Goal: Information Seeking & Learning: Learn about a topic

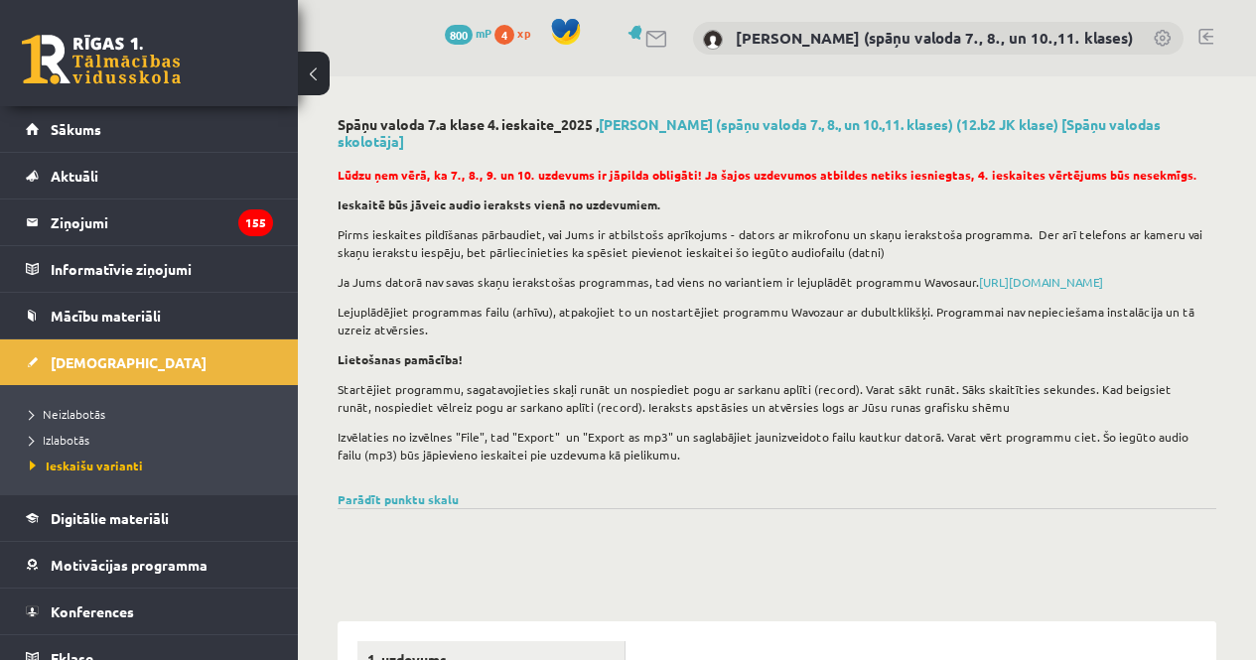
scroll to position [713, 0]
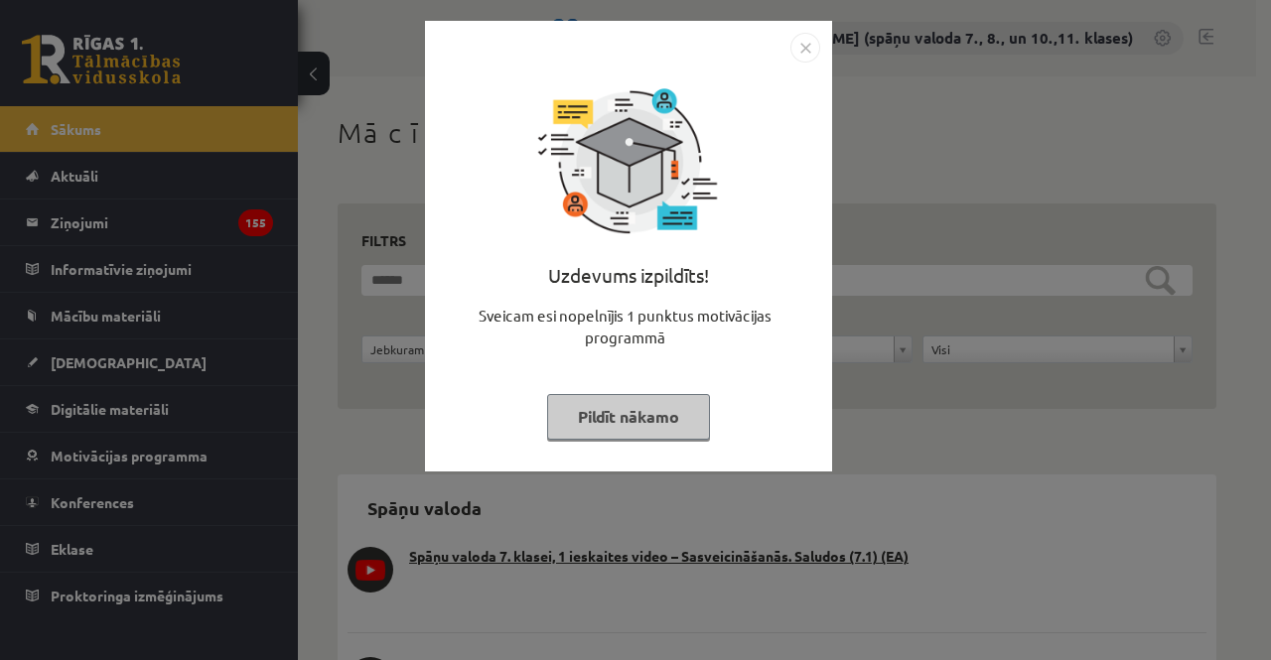
click at [673, 429] on button "Pildīt nākamo" at bounding box center [628, 417] width 163 height 46
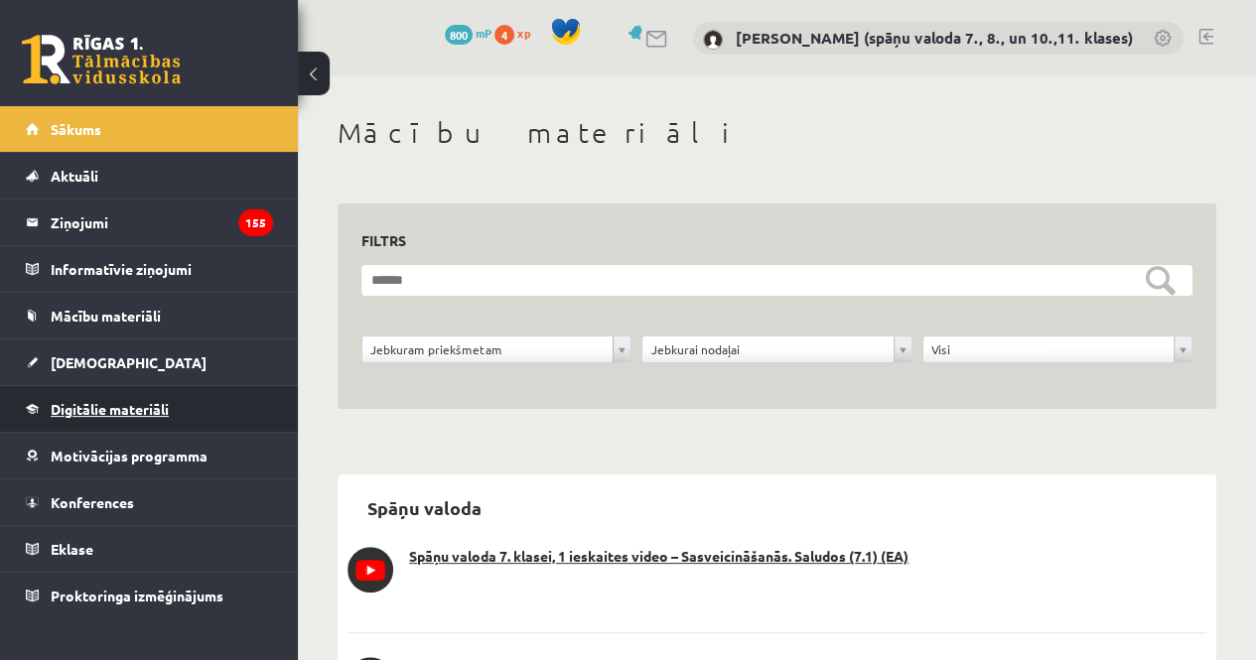
click at [105, 409] on span "Digitālie materiāli" at bounding box center [110, 409] width 118 height 18
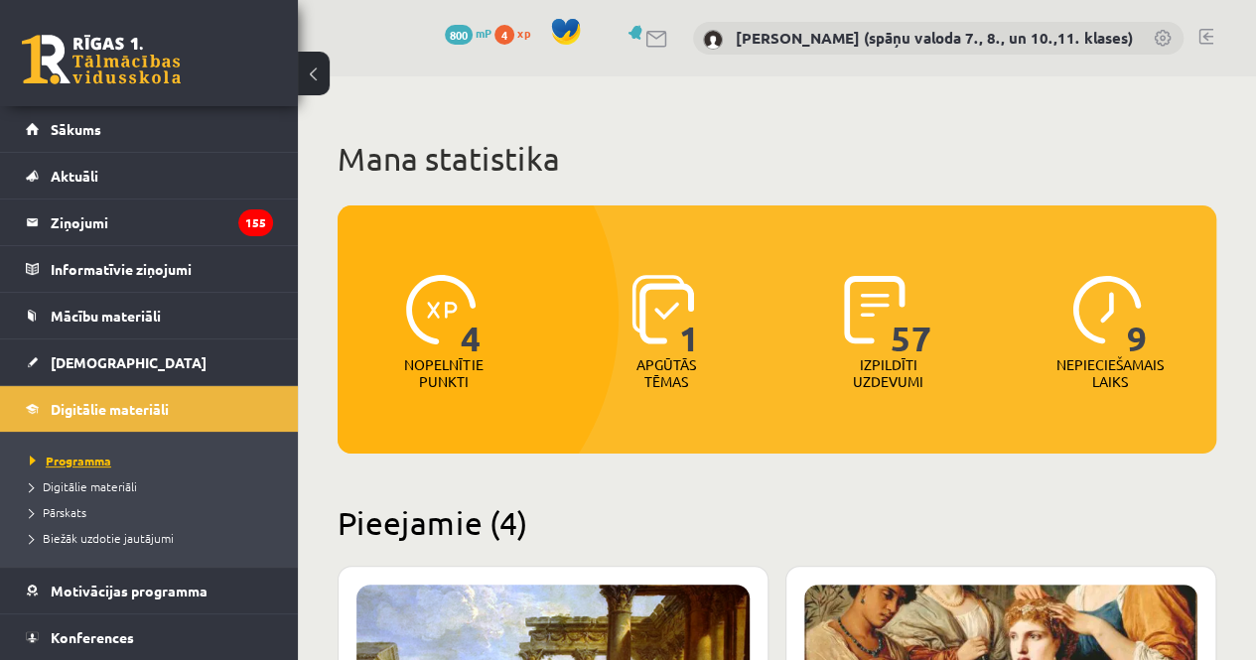
click at [87, 462] on span "Programma" at bounding box center [70, 461] width 81 height 16
click at [110, 486] on span "Digitālie materiāli" at bounding box center [83, 487] width 107 height 16
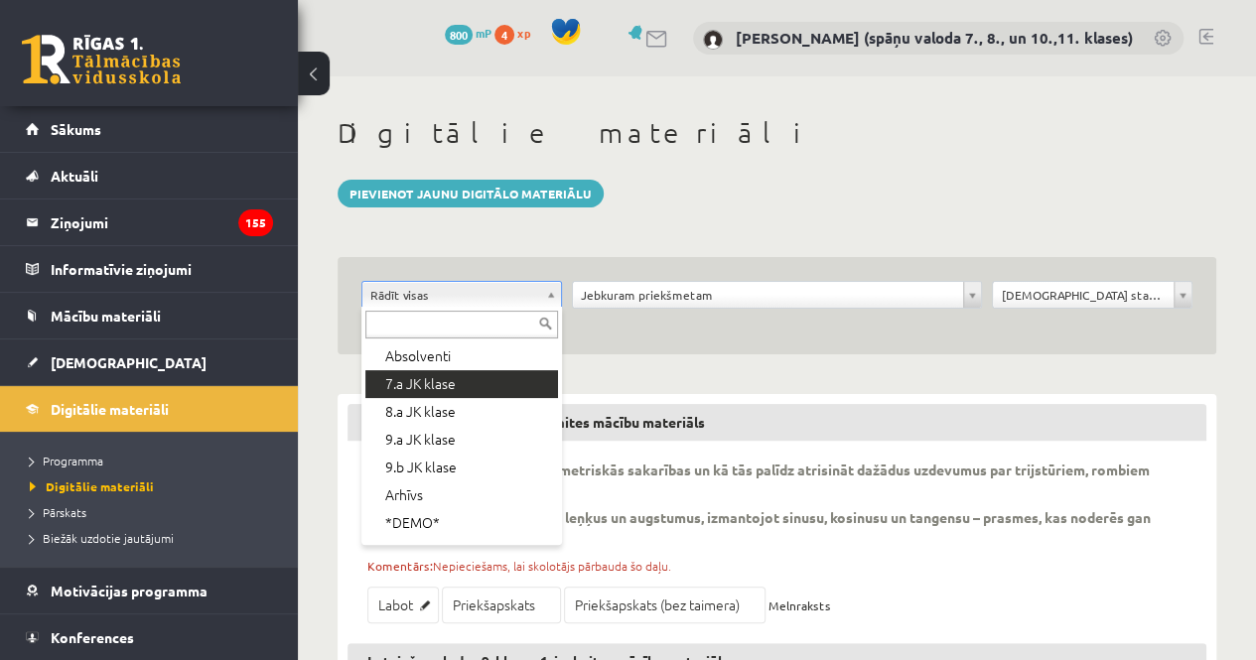
scroll to position [199, 0]
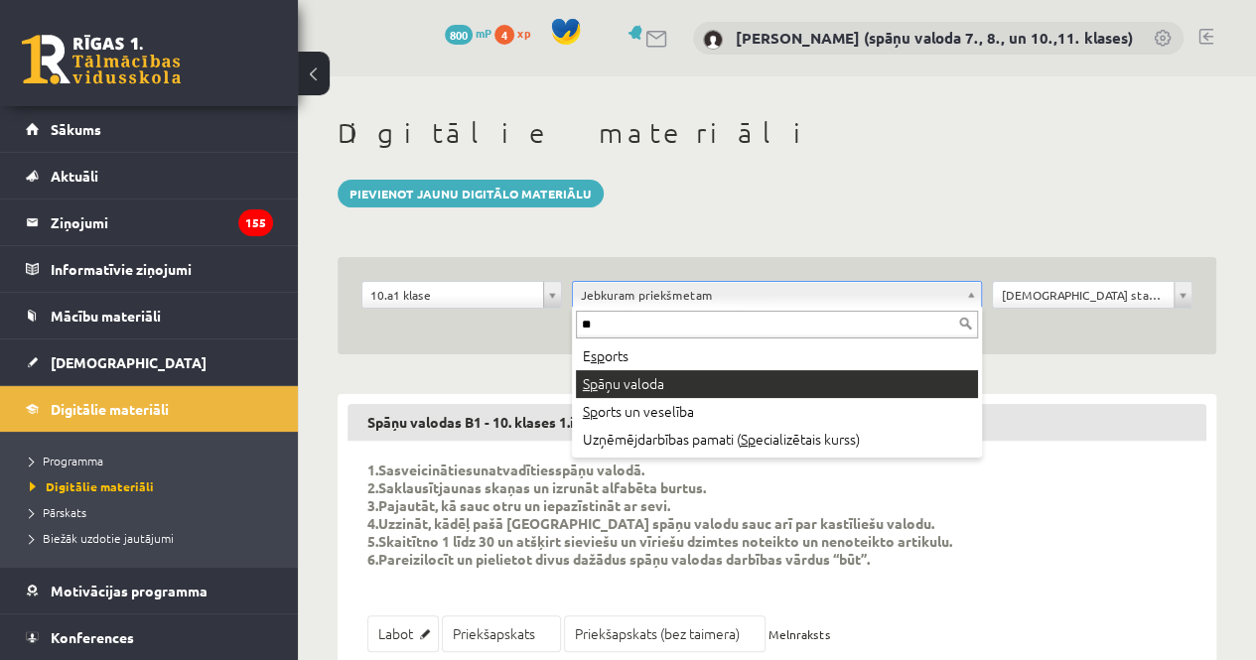
type input "**"
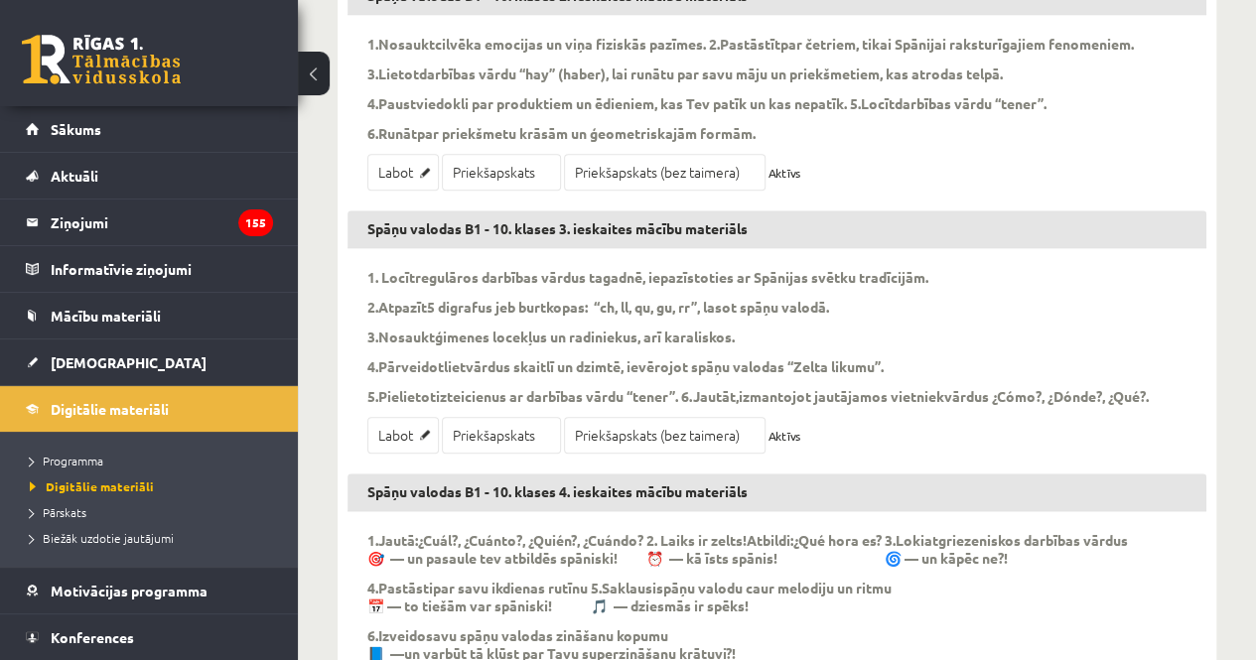
scroll to position [840, 0]
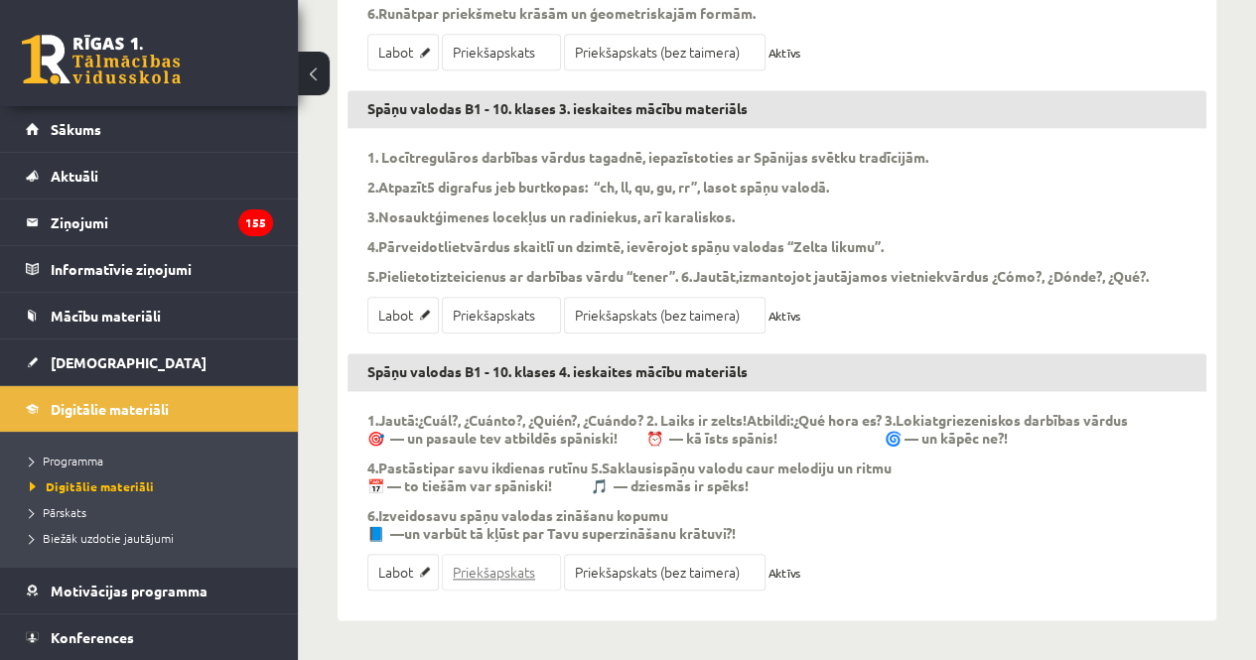
click at [532, 575] on link "Priekšapskats" at bounding box center [501, 572] width 119 height 37
click at [671, 574] on link "Priekšapskats (bez taimera)" at bounding box center [665, 572] width 202 height 37
